Goal: Obtain resource: Obtain resource

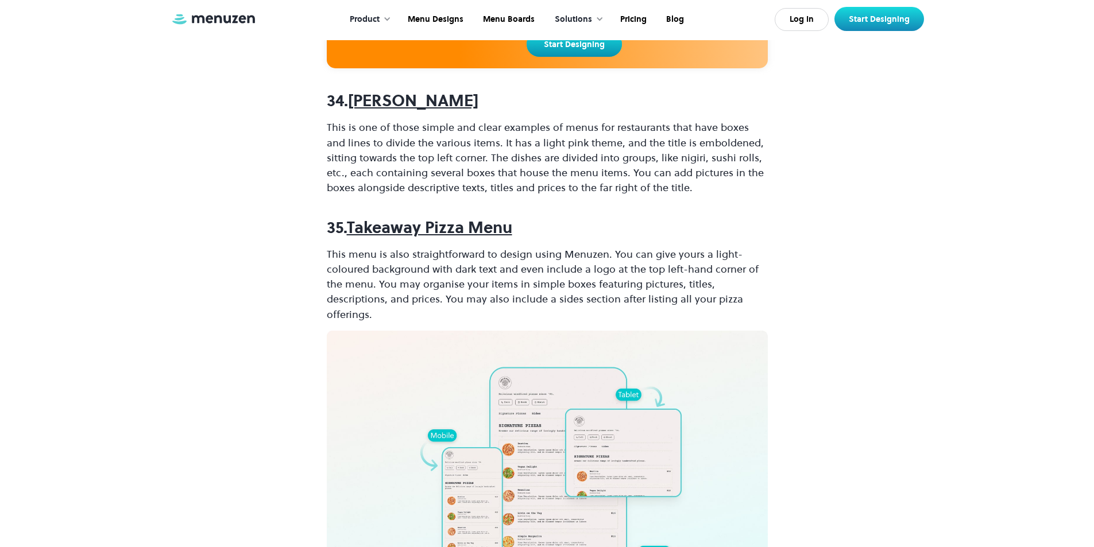
scroll to position [7523, 0]
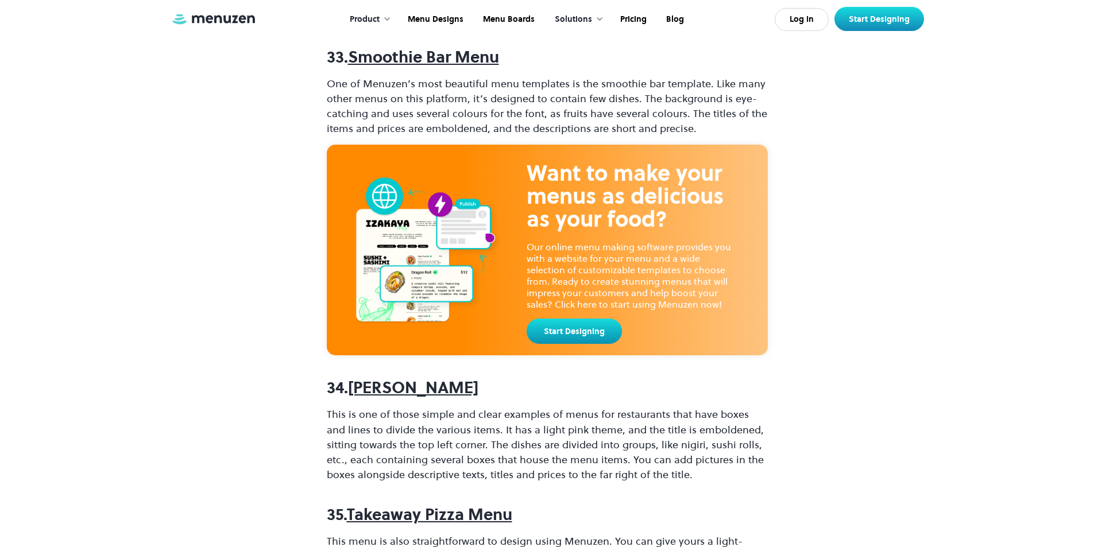
click at [415, 377] on strong "[PERSON_NAME]" at bounding box center [413, 388] width 130 height 22
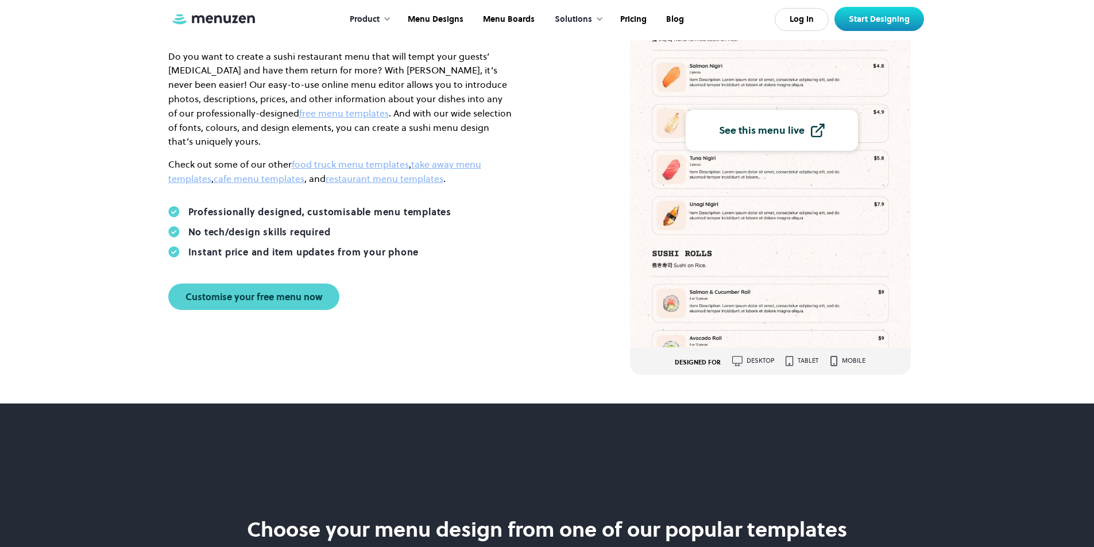
scroll to position [172, 0]
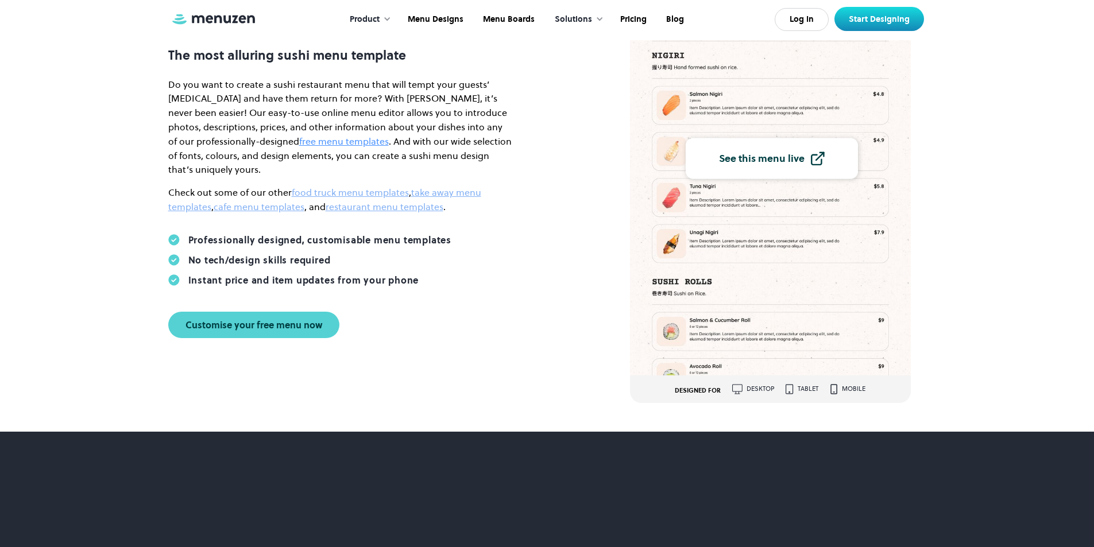
click at [299, 148] on link "free menu templates" at bounding box center [344, 141] width 90 height 13
